Goal: Task Accomplishment & Management: Manage account settings

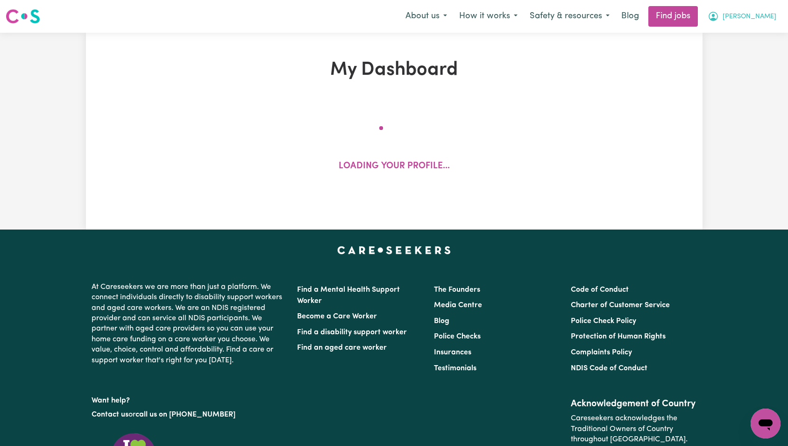
click at [769, 24] on button "[PERSON_NAME]" at bounding box center [742, 17] width 81 height 20
click at [769, 34] on link "My Account" at bounding box center [745, 37] width 74 height 18
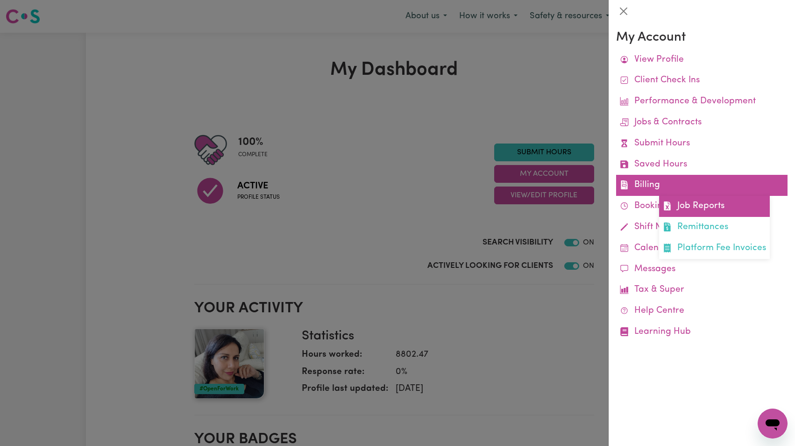
click at [707, 201] on link "Job Reports" at bounding box center [714, 206] width 111 height 21
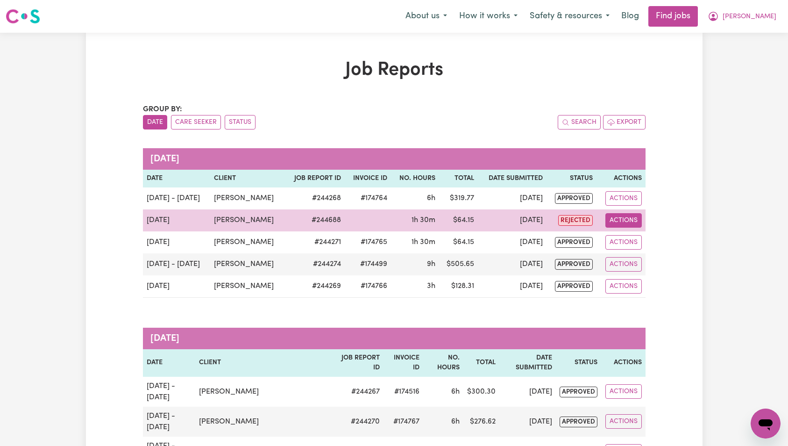
click at [628, 222] on button "Actions" at bounding box center [623, 220] width 36 height 14
click at [637, 238] on link "View Job Report" at bounding box center [646, 242] width 80 height 19
select select "pm"
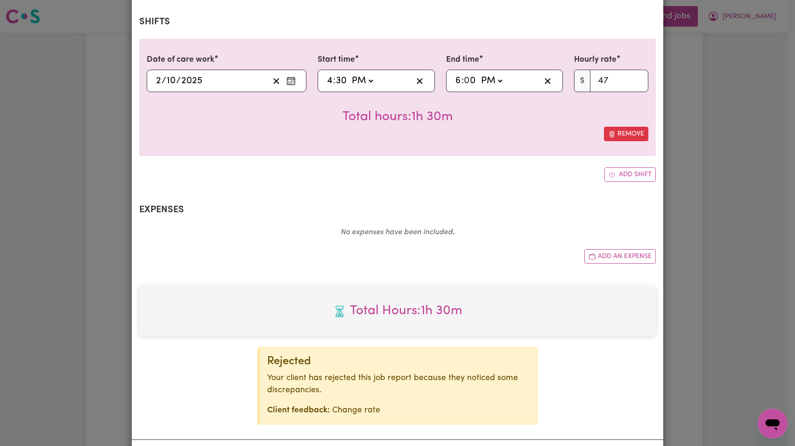
select select "47-Weekday"
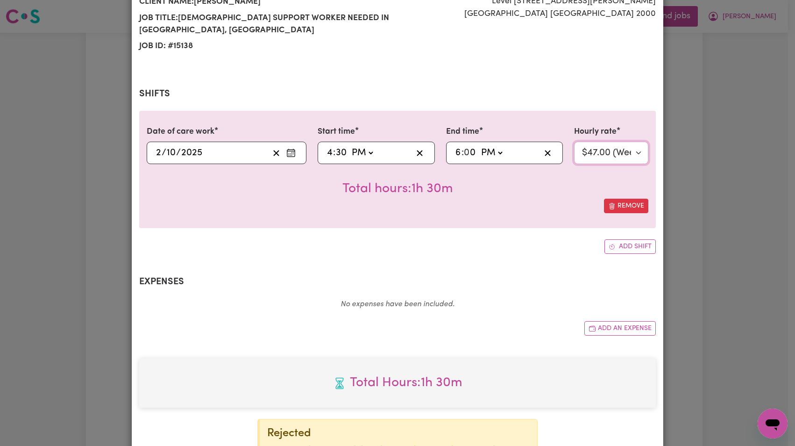
click at [608, 158] on select "Select rate... $47.00 (Weekday)" at bounding box center [611, 153] width 74 height 22
click at [327, 154] on input "4" at bounding box center [330, 153] width 7 height 14
type input "20:30"
type input "8"
click at [615, 154] on select "Select rate... $47.00 (Weekday)" at bounding box center [611, 153] width 74 height 22
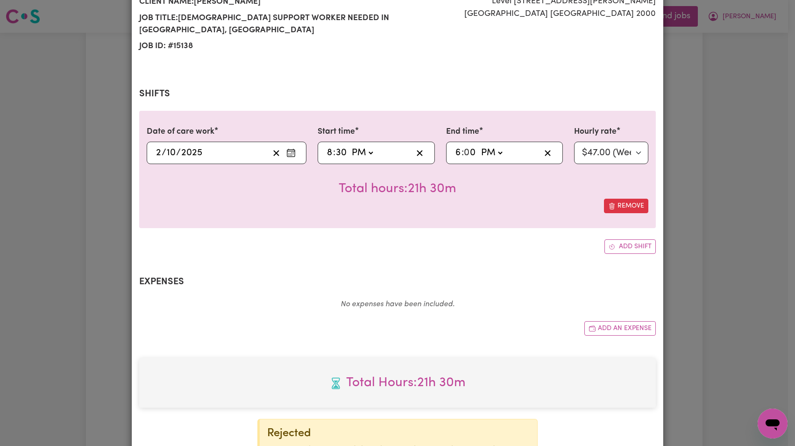
click at [455, 153] on input "6" at bounding box center [458, 153] width 7 height 14
type input "13:00"
type input "1"
type input "22:00"
type input "10"
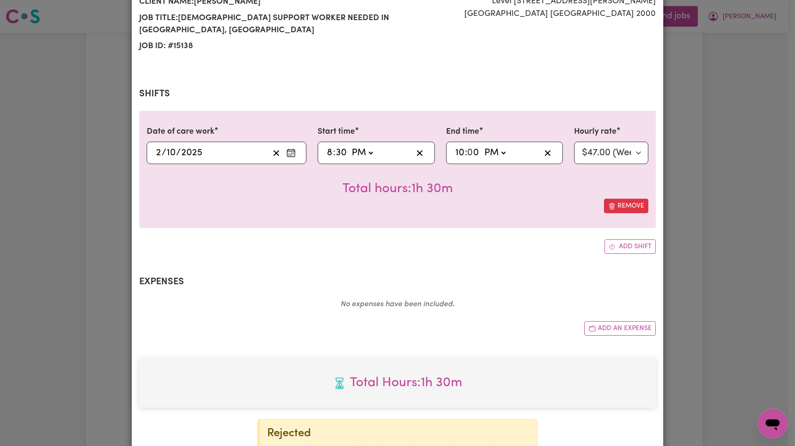
click at [534, 88] on h2 "Shifts" at bounding box center [397, 93] width 517 height 11
click at [598, 153] on select "Select rate... $47.00 (Weekday)" at bounding box center [611, 153] width 74 height 22
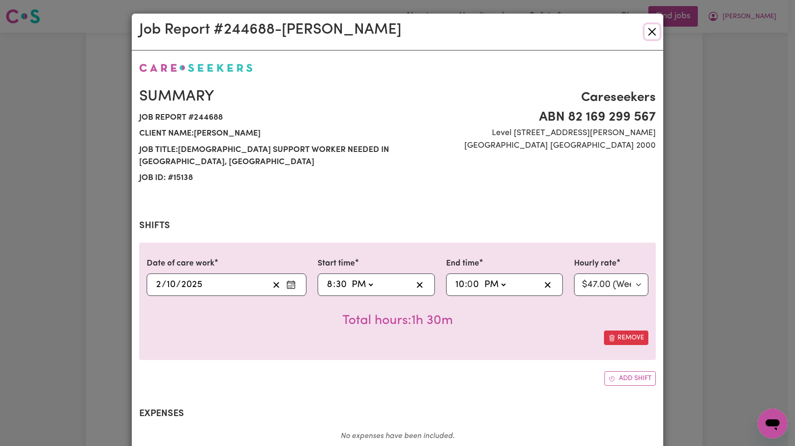
click at [653, 34] on button "Close" at bounding box center [652, 31] width 15 height 15
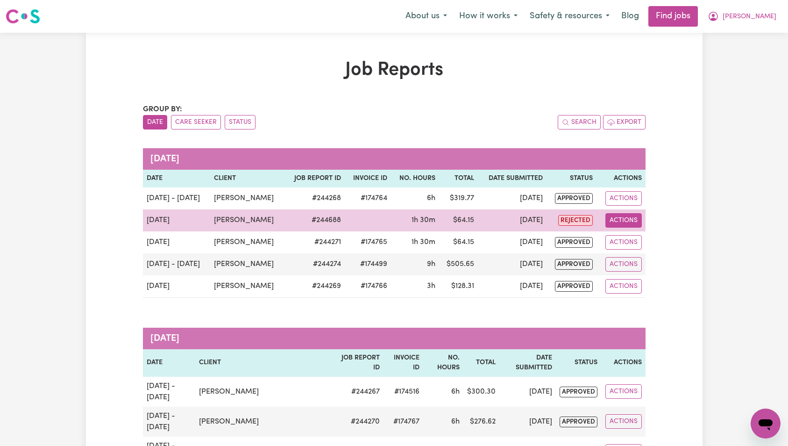
click at [640, 215] on button "Actions" at bounding box center [623, 220] width 36 height 14
click at [640, 236] on link "View Job Report" at bounding box center [646, 242] width 80 height 19
select select "pm"
select select "47-Weekday"
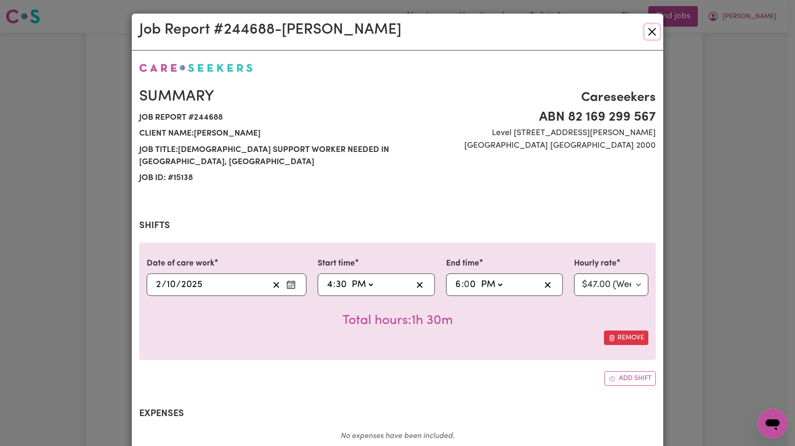
click at [650, 32] on button "Close" at bounding box center [652, 31] width 15 height 15
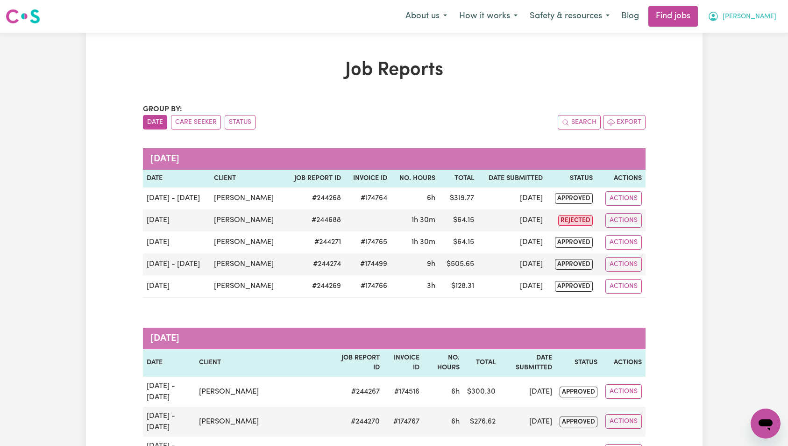
click at [719, 15] on icon "My Account" at bounding box center [713, 16] width 11 height 11
click at [752, 71] on link "Logout" at bounding box center [745, 72] width 74 height 18
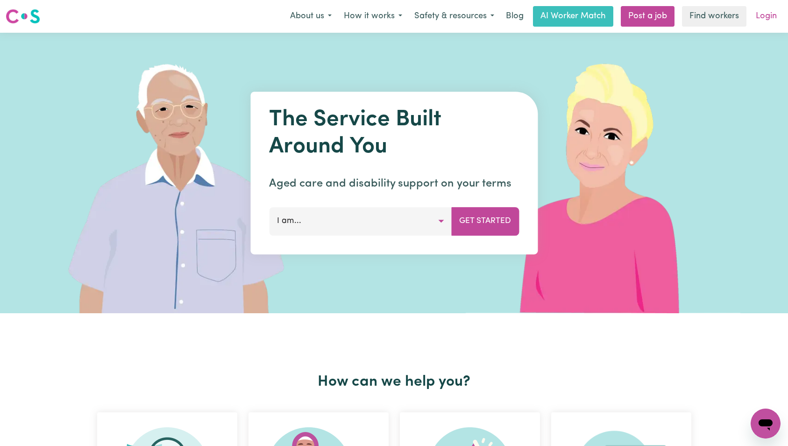
click at [767, 24] on link "Login" at bounding box center [766, 16] width 32 height 21
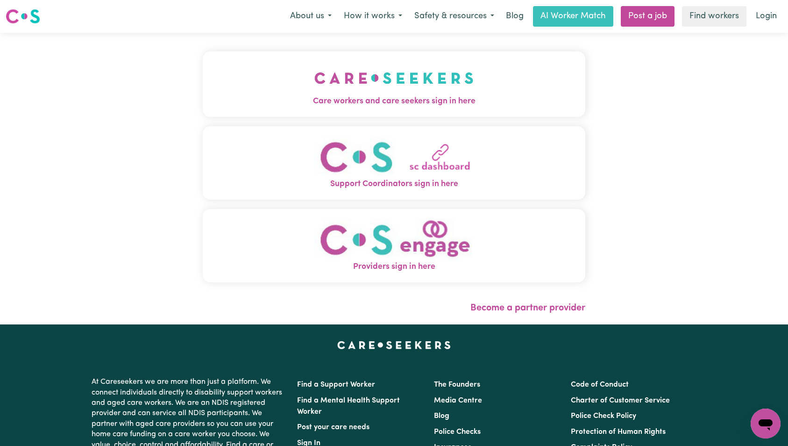
click at [257, 103] on span "Care workers and care seekers sign in here" at bounding box center [394, 101] width 383 height 12
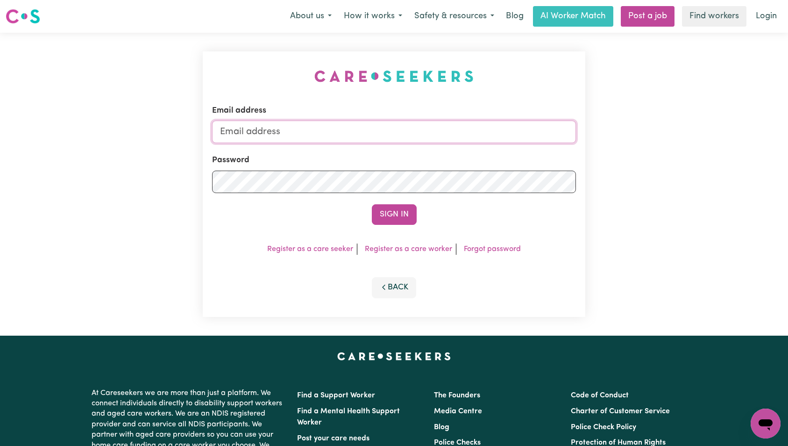
click at [384, 139] on input "Email address" at bounding box center [394, 132] width 364 height 22
type input "[EMAIL_ADDRESS][DOMAIN_NAME]"
click at [391, 214] on button "Sign In" at bounding box center [394, 214] width 45 height 21
